Goal: Find specific page/section: Find specific page/section

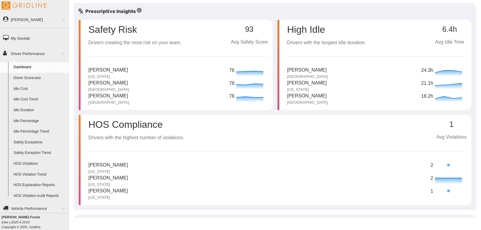
click at [119, 163] on p "[PERSON_NAME]" at bounding box center [108, 165] width 40 height 8
click at [430, 164] on p "2" at bounding box center [431, 166] width 3 height 8
click at [447, 165] on circle at bounding box center [448, 165] width 2 height 2
click at [111, 180] on p "[PERSON_NAME]" at bounding box center [108, 178] width 40 height 8
click at [114, 189] on p "[PERSON_NAME]" at bounding box center [108, 191] width 40 height 8
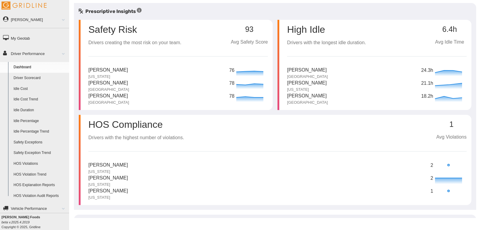
click at [32, 164] on link "HOS Violations" at bounding box center [40, 163] width 58 height 11
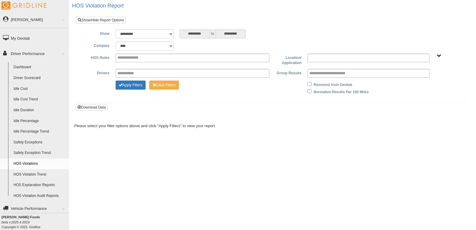
click at [366, 57] on ul at bounding box center [369, 57] width 122 height 9
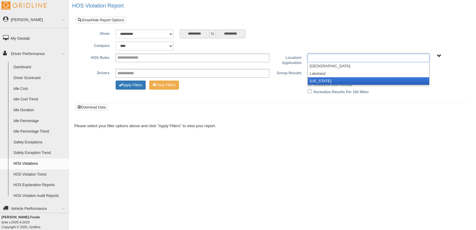
click at [361, 79] on li "[US_STATE]" at bounding box center [368, 81] width 121 height 8
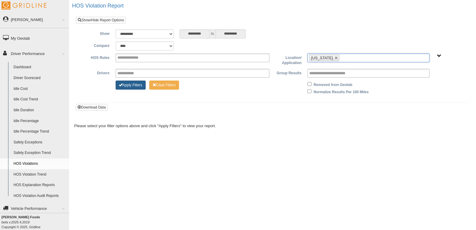
click at [125, 85] on button "Apply Filters" at bounding box center [131, 85] width 30 height 9
